Goal: Book appointment/travel/reservation

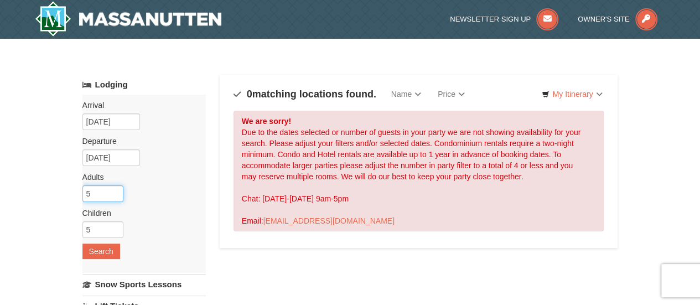
click at [97, 194] on input "5" at bounding box center [102, 193] width 41 height 17
click at [115, 195] on input "4" at bounding box center [102, 193] width 41 height 17
click at [115, 195] on input "3" at bounding box center [102, 193] width 41 height 17
type input "2"
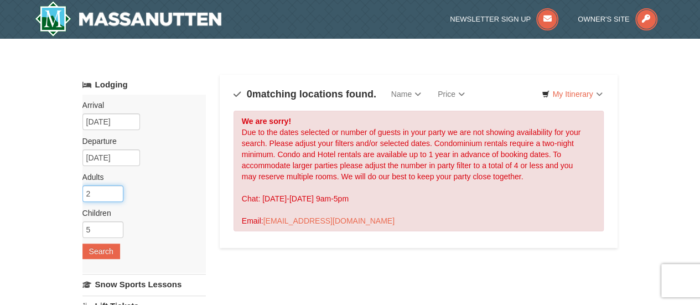
click at [115, 195] on input "2" at bounding box center [102, 193] width 41 height 17
click at [116, 231] on input "4" at bounding box center [102, 229] width 41 height 17
click at [116, 231] on input "3" at bounding box center [102, 229] width 41 height 17
type input "2"
click at [116, 231] on input "2" at bounding box center [102, 229] width 41 height 17
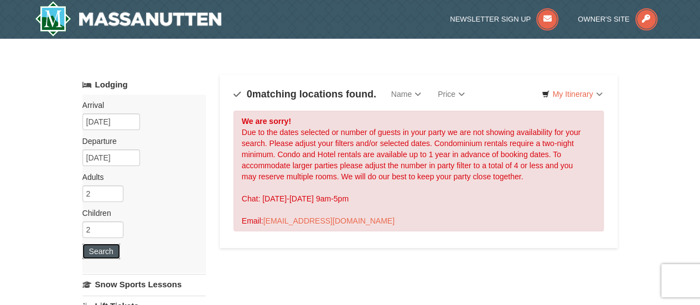
click at [103, 256] on button "Search" at bounding box center [101, 252] width 38 height 16
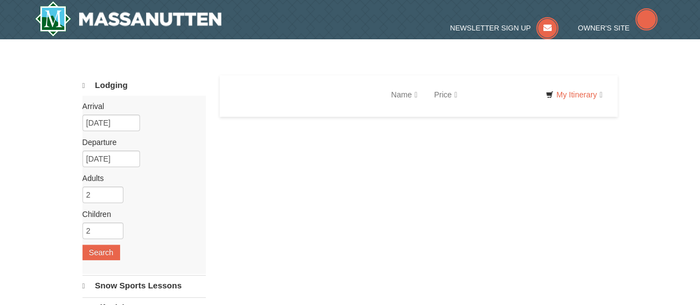
select select "10"
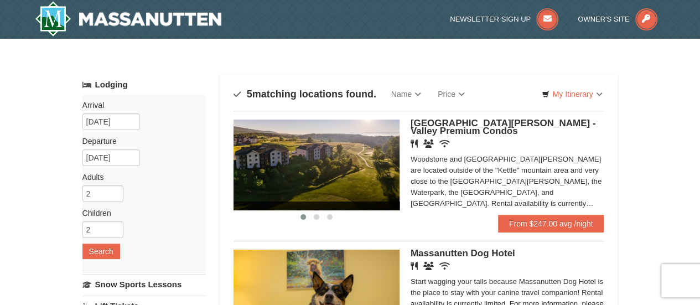
click at [342, 169] on img at bounding box center [317, 165] width 166 height 91
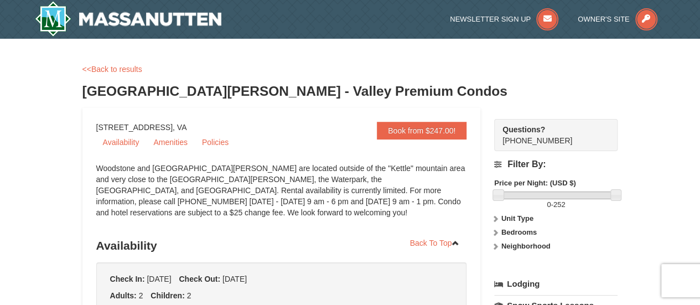
click at [513, 231] on strong "Bedrooms" at bounding box center [519, 232] width 35 height 8
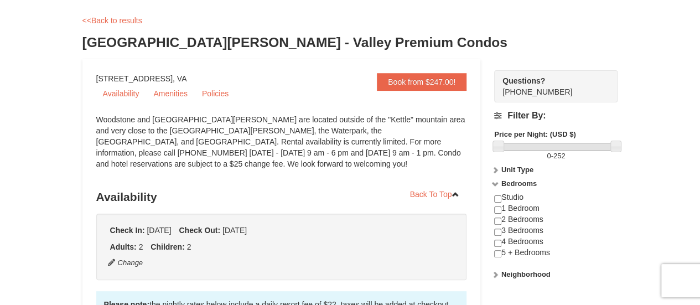
scroll to position [111, 0]
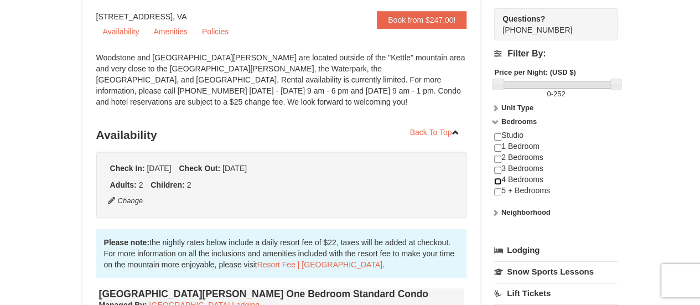
click at [498, 179] on input "checkbox" at bounding box center [497, 181] width 7 height 7
checkbox input "true"
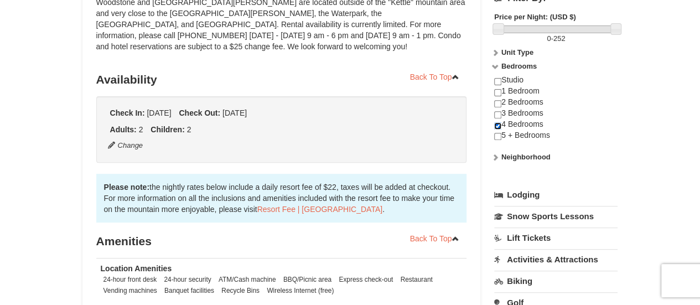
scroll to position [0, 0]
